Goal: Entertainment & Leisure: Consume media (video, audio)

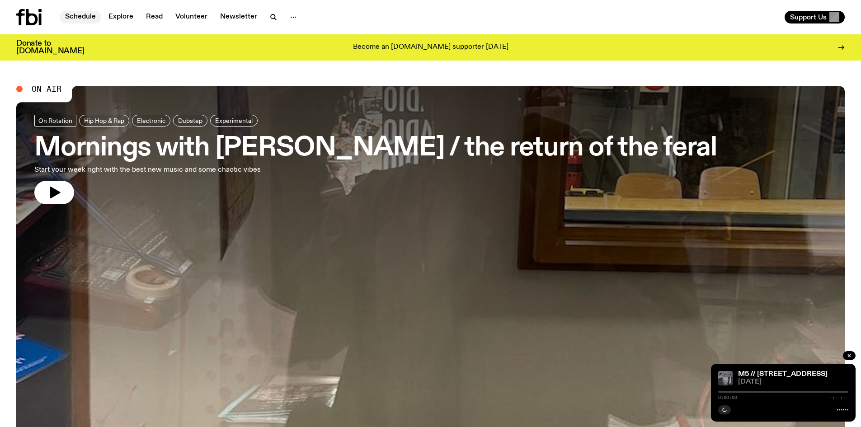
drag, startPoint x: 0, startPoint y: 0, endPoint x: 91, endPoint y: 18, distance: 93.0
click at [91, 18] on link "Schedule" at bounding box center [81, 17] width 42 height 13
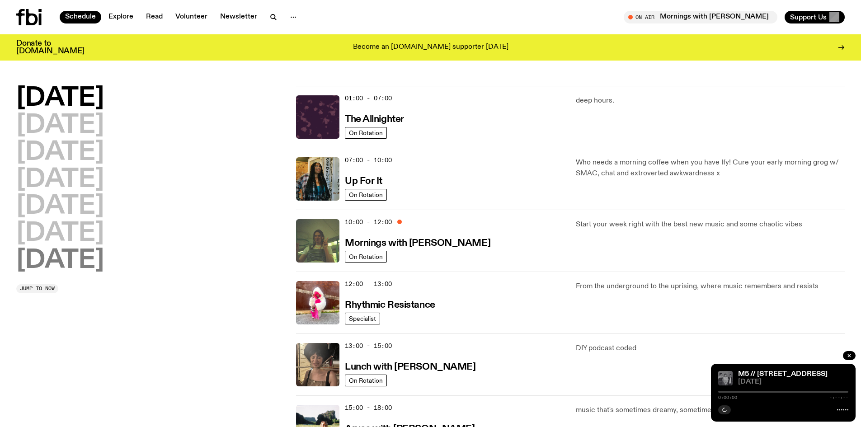
click at [58, 263] on h2 "[DATE]" at bounding box center [60, 260] width 88 height 25
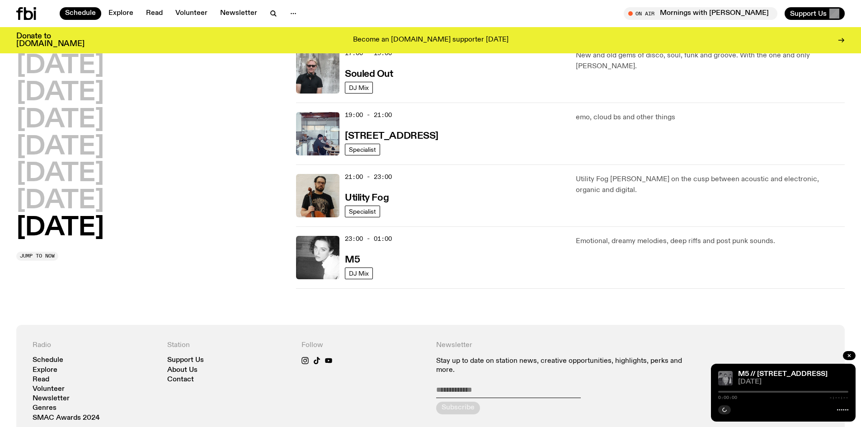
scroll to position [613, 0]
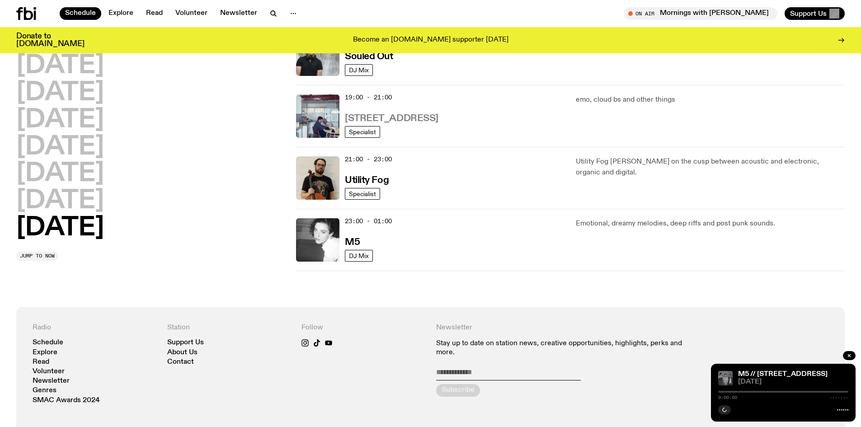
click at [386, 117] on h3 "[STREET_ADDRESS]" at bounding box center [392, 118] width 94 height 9
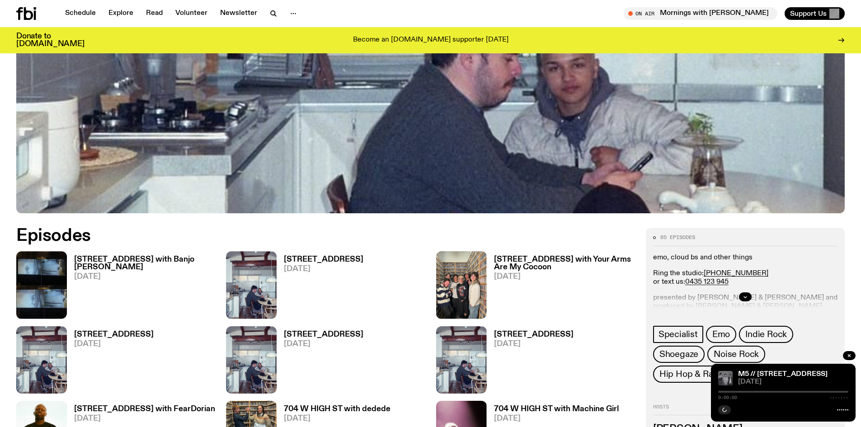
scroll to position [491, 0]
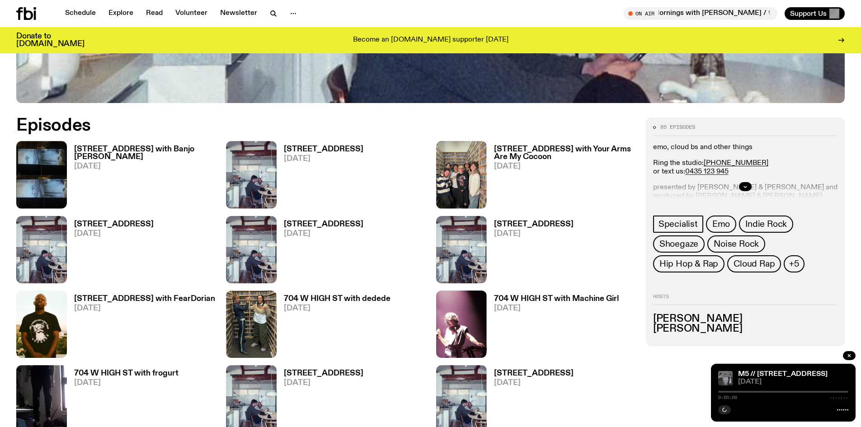
click at [113, 146] on h3 "[STREET_ADDRESS] with Banjo [PERSON_NAME]" at bounding box center [144, 153] width 141 height 15
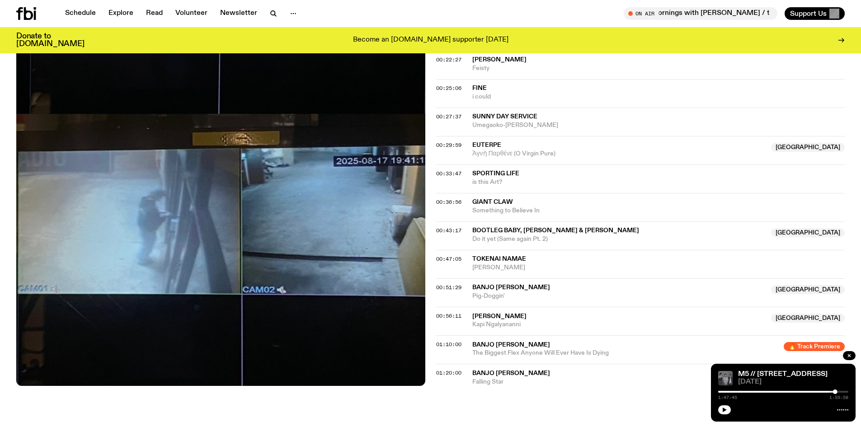
scroll to position [672, 0]
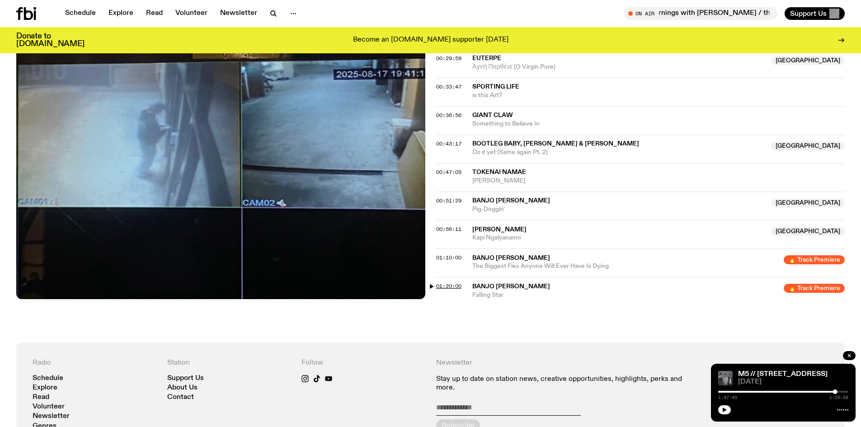
click at [458, 282] on span "01:20:00" at bounding box center [448, 285] width 25 height 7
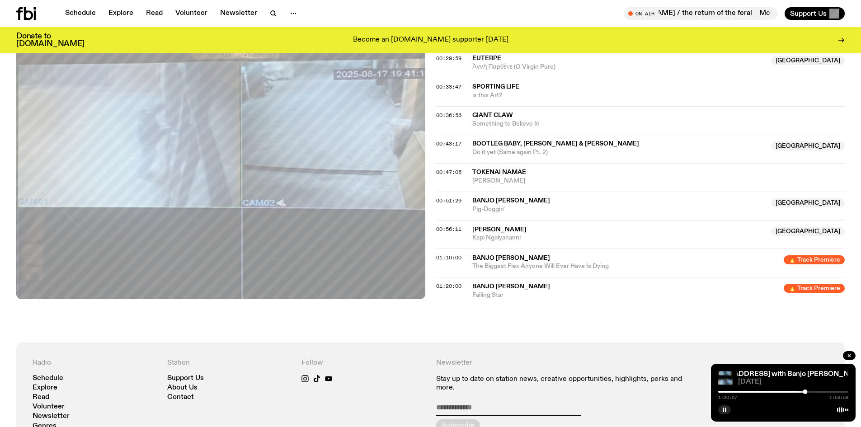
click at [811, 392] on div at bounding box center [783, 392] width 130 height 2
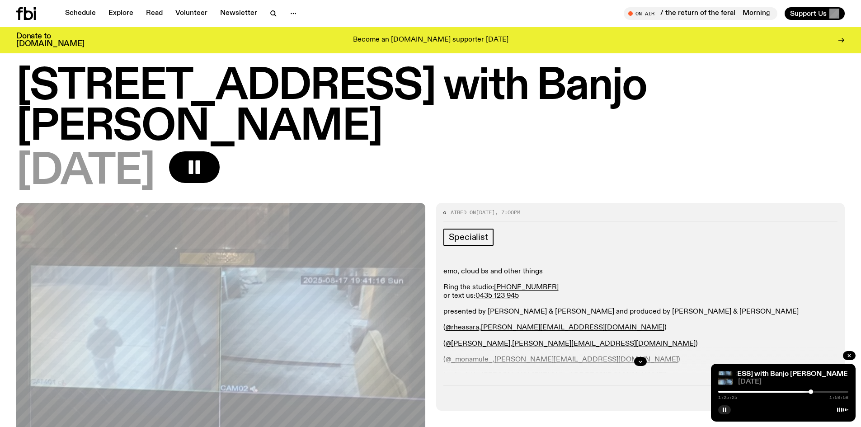
scroll to position [0, 0]
